Goal: Find specific page/section: Find specific page/section

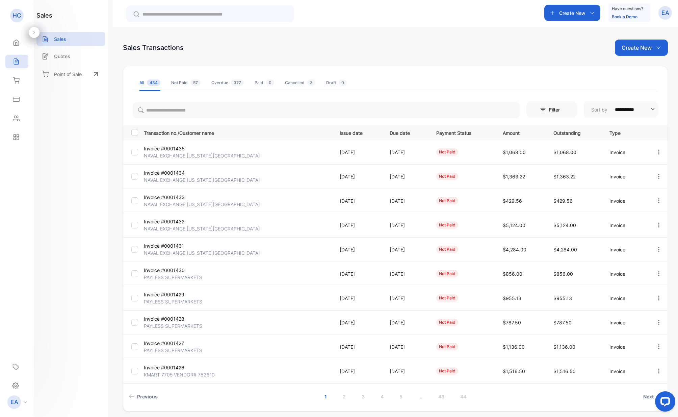
click at [151, 201] on p "NAVAL EXCHANGE [US_STATE][GEOGRAPHIC_DATA]" at bounding box center [202, 204] width 116 height 7
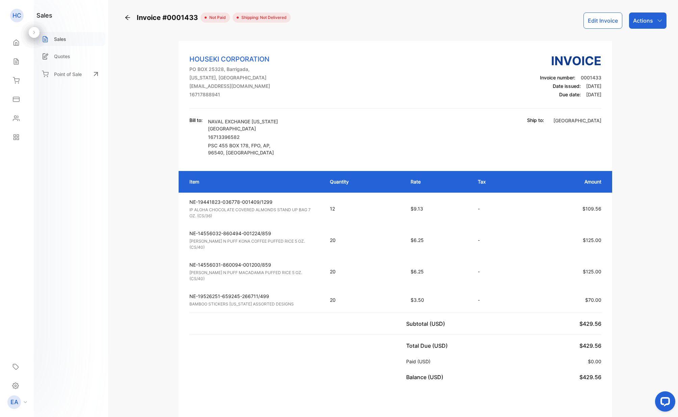
click at [61, 38] on p "Sales" at bounding box center [60, 38] width 12 height 7
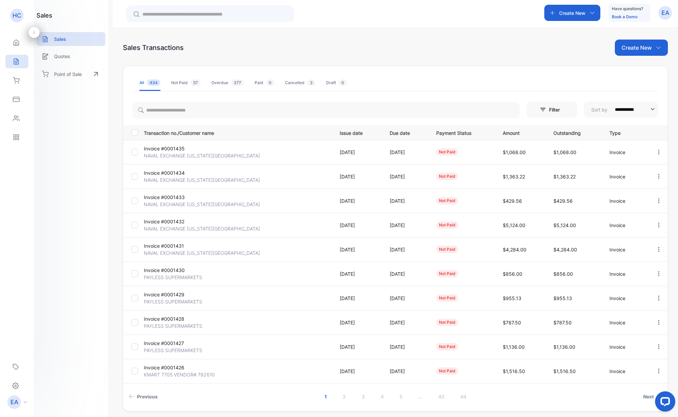
click at [162, 181] on p "NAVAL EXCHANGE [US_STATE][GEOGRAPHIC_DATA]" at bounding box center [202, 179] width 116 height 7
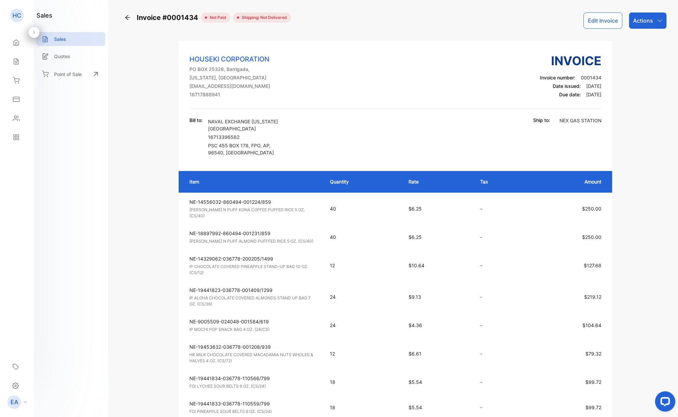
scroll to position [215, 0]
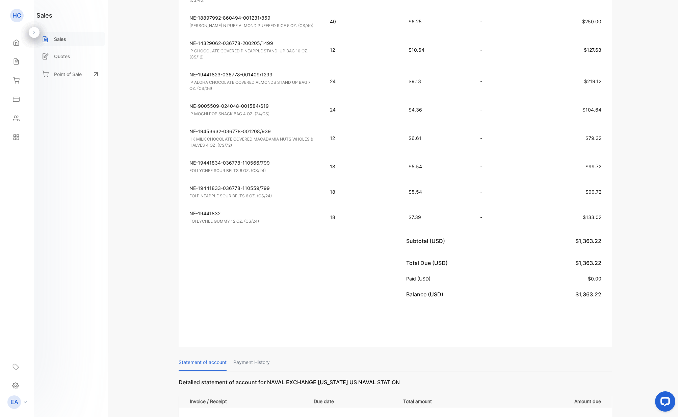
click at [63, 38] on p "Sales" at bounding box center [60, 38] width 12 height 7
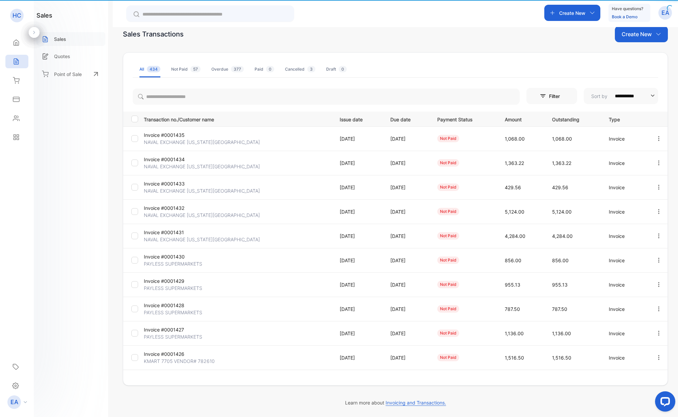
scroll to position [14, 0]
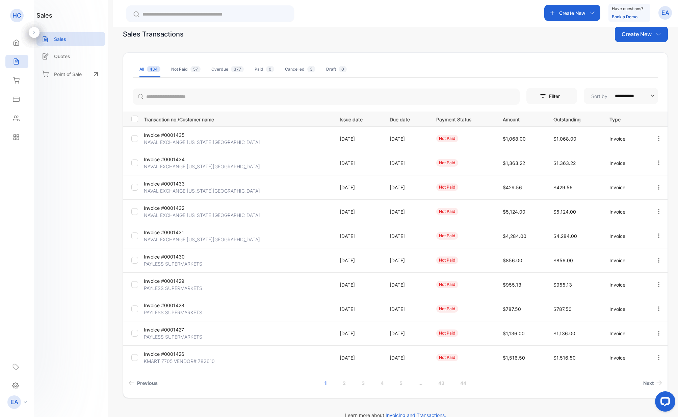
click at [180, 142] on p "NAVAL EXCHANGE [US_STATE][GEOGRAPHIC_DATA]" at bounding box center [202, 141] width 116 height 7
